Goal: Complete application form

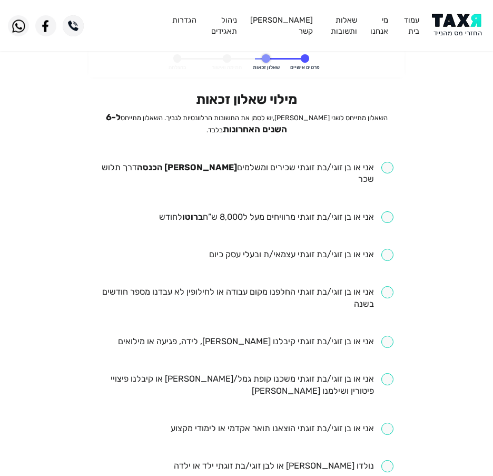
click at [265, 166] on input "checkbox" at bounding box center [247, 174] width 294 height 24
checkbox input "true"
click at [256, 194] on ul "אני או בן זוגי/בת זוגתי שכירים ומשלמים [PERSON_NAME] הכנסה דרך תלוש שכר אני או …" at bounding box center [247, 467] width 294 height 610
click at [256, 198] on ul "אני או בן זוגי/בת זוגתי שכירים ומשלמים [PERSON_NAME] הכנסה דרך תלוש שכר אני או …" at bounding box center [247, 467] width 294 height 610
click at [263, 211] on input "checkbox" at bounding box center [276, 217] width 235 height 12
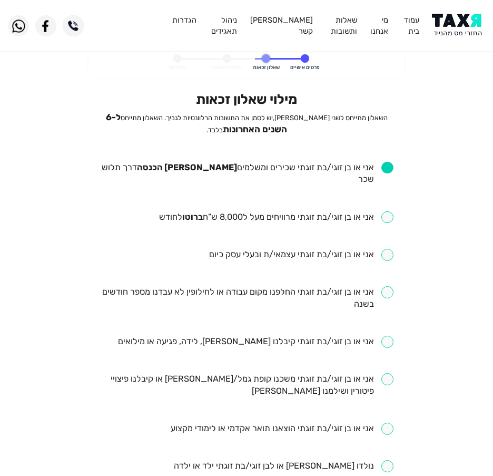
checkbox input "true"
click at [256, 266] on ul "אני או בן זוגי/בת זוגתי שכירים ומשלמים [PERSON_NAME] הכנסה דרך תלוש שכר אני או …" at bounding box center [247, 467] width 294 height 610
click at [250, 273] on ul "אני או בן זוגי/בת זוגתי שכירים ומשלמים [PERSON_NAME] הכנסה דרך תלוש שכר אני או …" at bounding box center [247, 467] width 294 height 610
click at [240, 286] on input "checkbox" at bounding box center [247, 298] width 294 height 24
checkbox input "true"
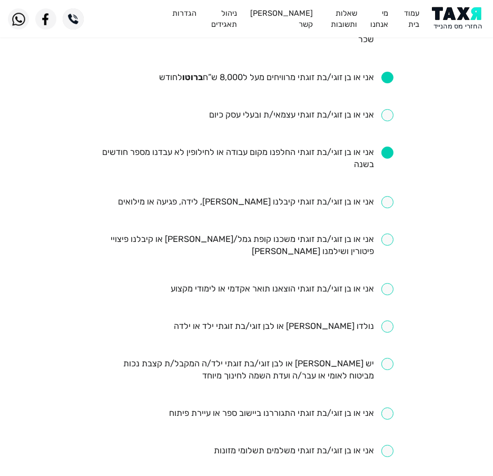
scroll to position [158, 0]
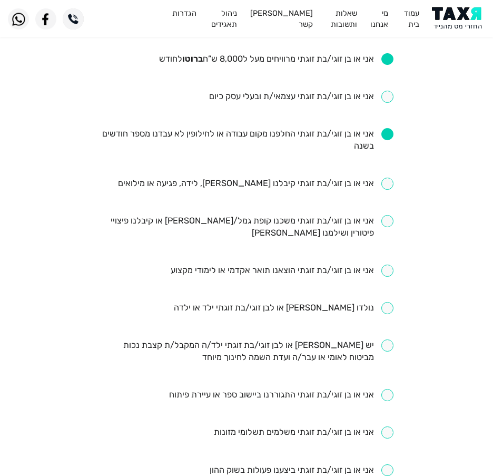
click at [270, 215] on input "checkbox" at bounding box center [247, 227] width 294 height 24
checkbox input "true"
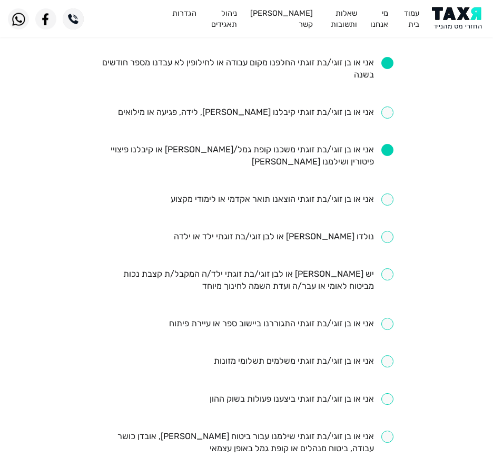
scroll to position [211, 0]
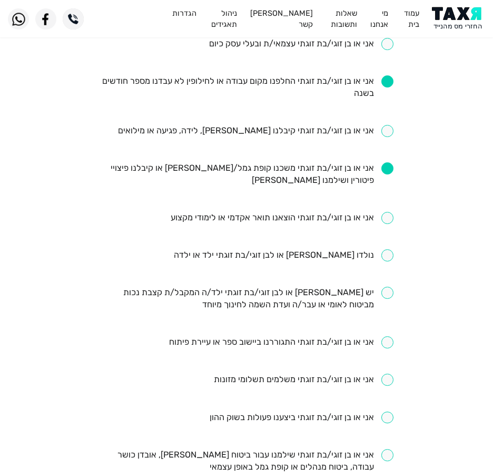
click at [279, 125] on input "checkbox" at bounding box center [256, 131] width 276 height 12
checkbox input "true"
click at [262, 162] on input "checkbox" at bounding box center [247, 174] width 294 height 24
checkbox input "false"
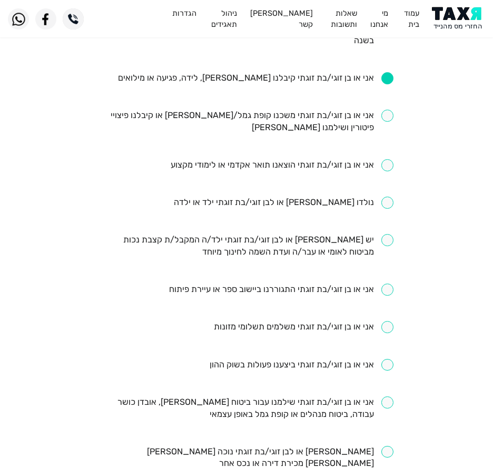
scroll to position [316, 0]
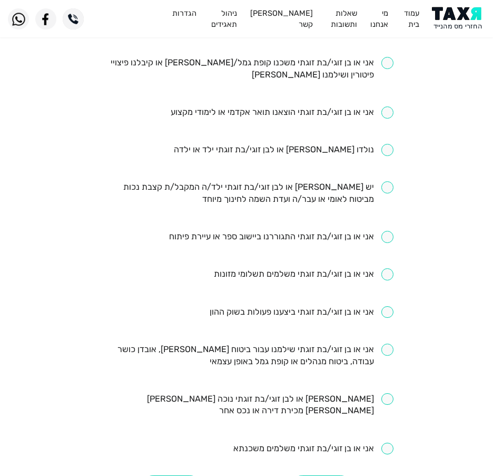
click at [298, 106] on input "checkbox" at bounding box center [282, 112] width 223 height 12
checkbox input "true"
click at [305, 144] on input "checkbox" at bounding box center [284, 150] width 220 height 12
checkbox input "true"
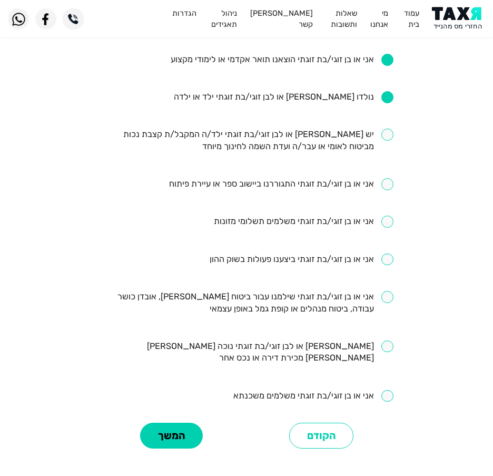
click at [255, 291] on input "checkbox" at bounding box center [247, 303] width 294 height 24
checkbox input "true"
click at [288, 341] on input "checkbox" at bounding box center [247, 353] width 294 height 24
click at [285, 341] on input "checkbox" at bounding box center [247, 353] width 294 height 24
checkbox input "false"
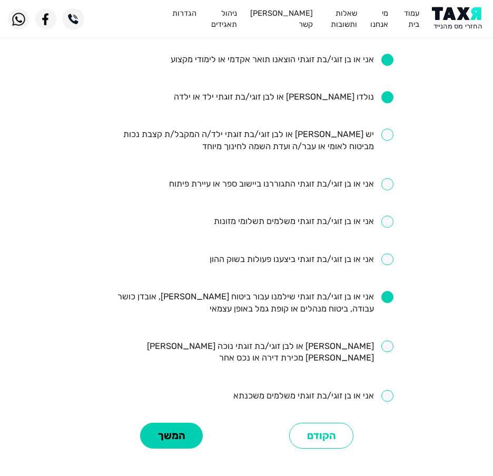
click at [284, 365] on ul "אני או בן זוגי/בת זוגתי שכירים ומשלמים [PERSON_NAME] הכנסה דרך תלוש שכר אני או …" at bounding box center [247, 98] width 294 height 610
click at [279, 390] on input "checkbox" at bounding box center [314, 396] width 160 height 12
checkbox input "true"
click at [164, 423] on button "המשך" at bounding box center [171, 436] width 63 height 26
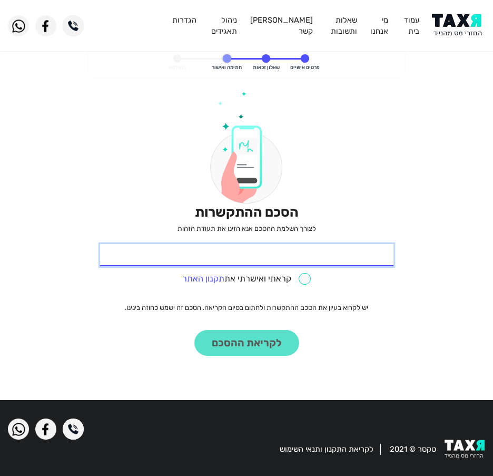
click at [240, 255] on input "* תעודת זהות" at bounding box center [247, 255] width 294 height 22
type input "038007605"
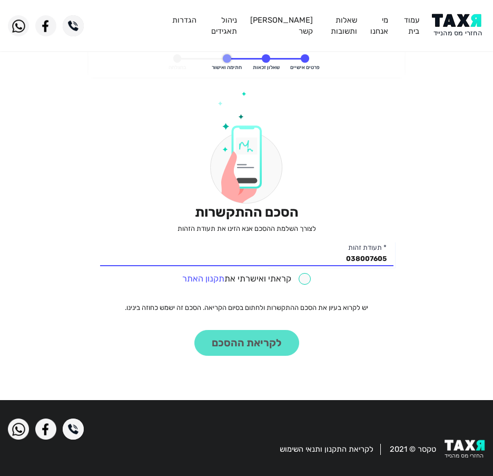
click at [249, 275] on input "checkbox" at bounding box center [246, 279] width 129 height 12
checkbox input "true"
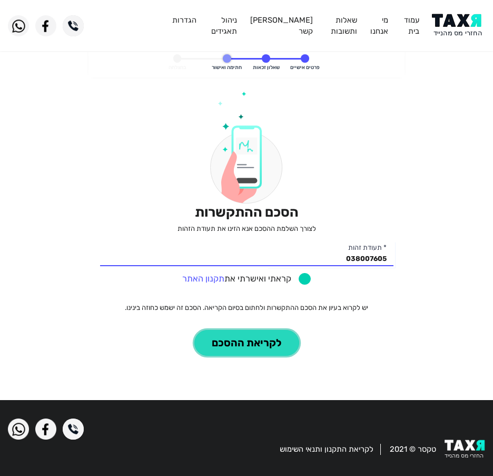
click at [238, 350] on button "לקריאת ההסכם" at bounding box center [247, 343] width 105 height 26
